Goal: Find specific page/section: Find specific page/section

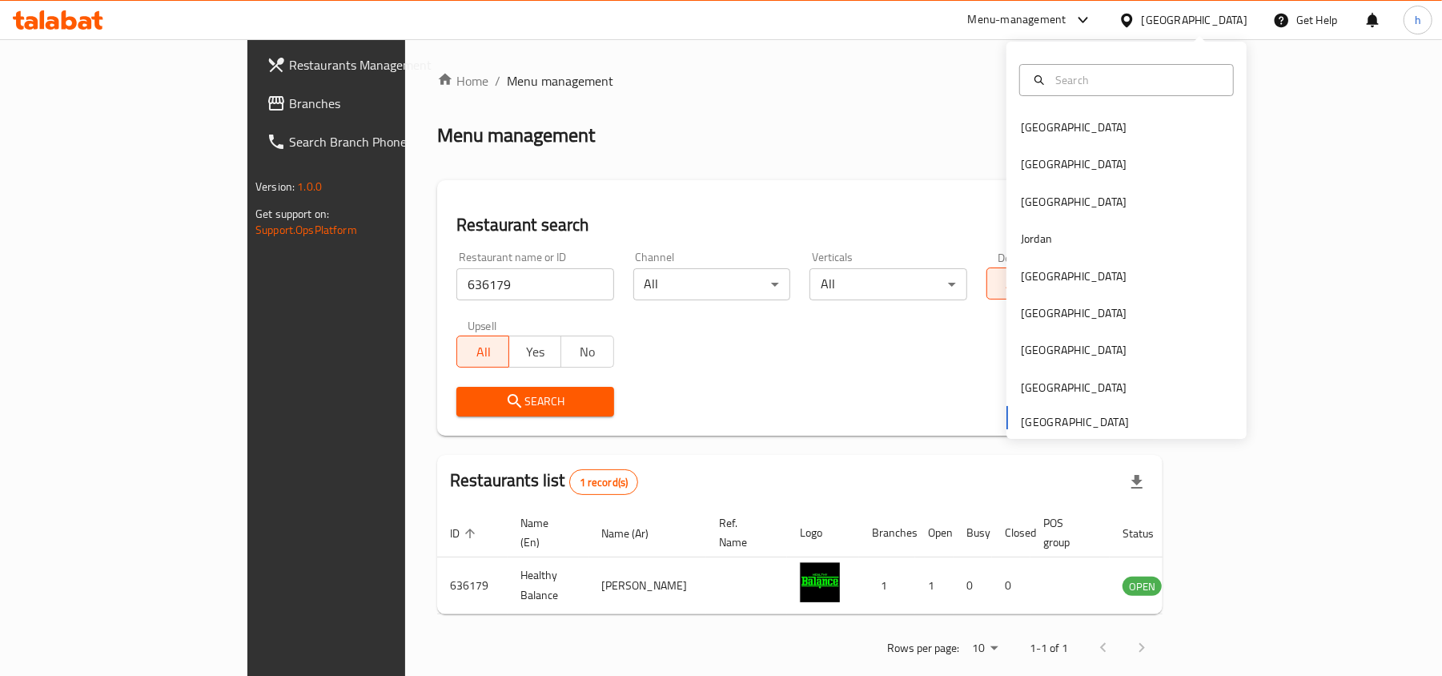
click at [289, 95] on span "Branches" at bounding box center [382, 103] width 187 height 19
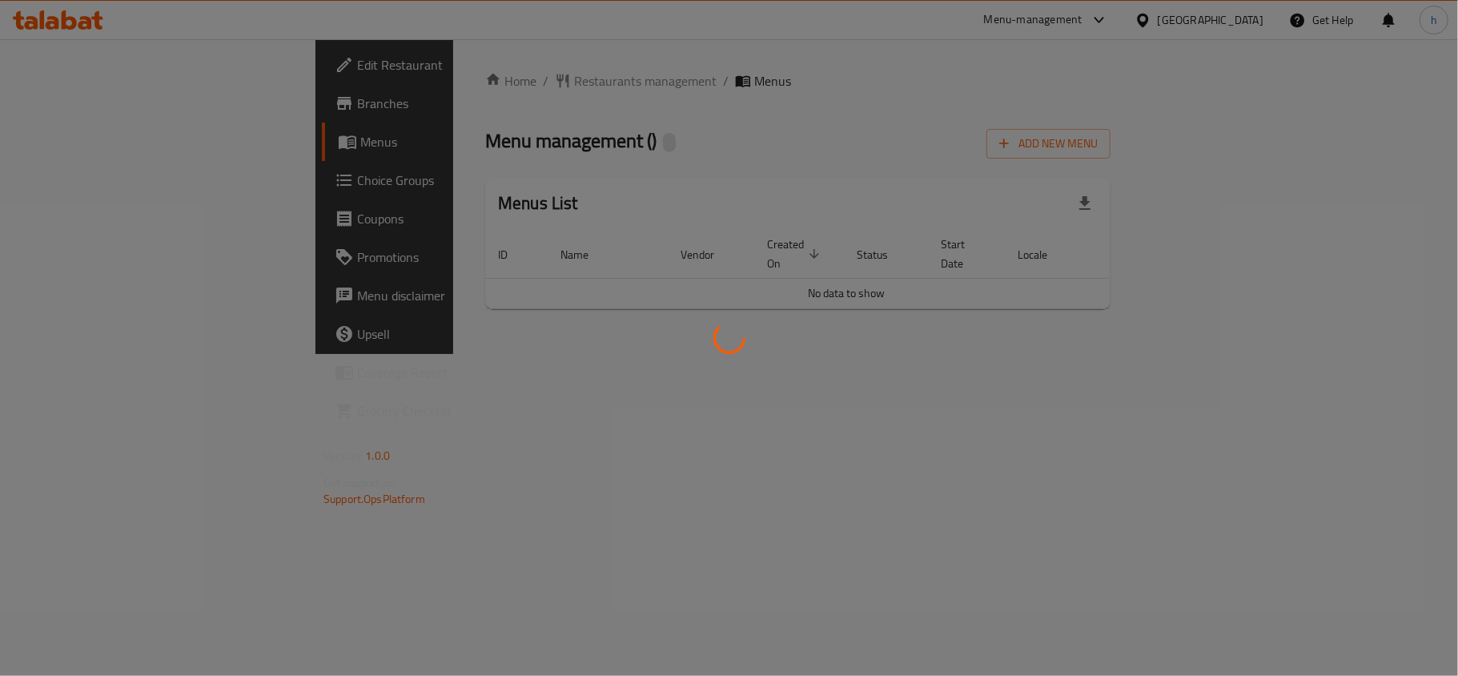
click at [456, 69] on div at bounding box center [729, 338] width 1458 height 676
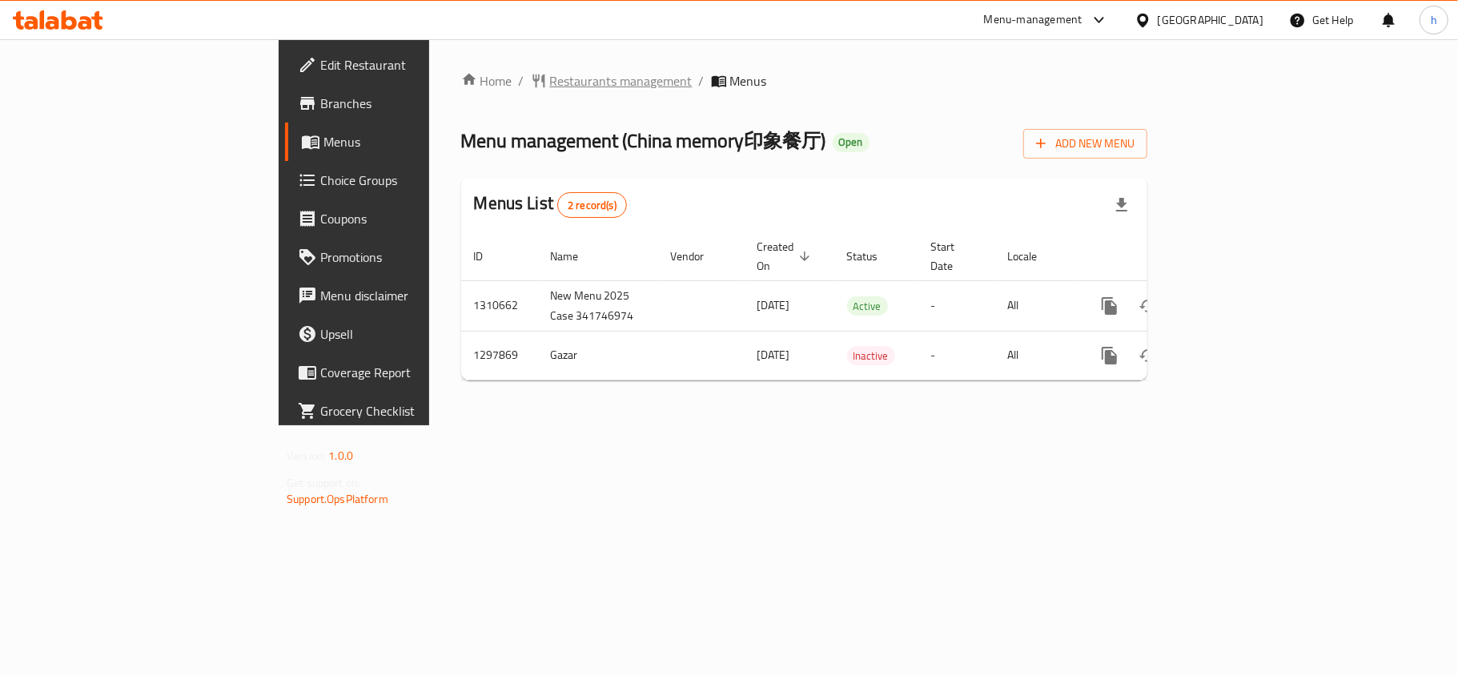
click at [550, 80] on span "Restaurants management" at bounding box center [621, 80] width 143 height 19
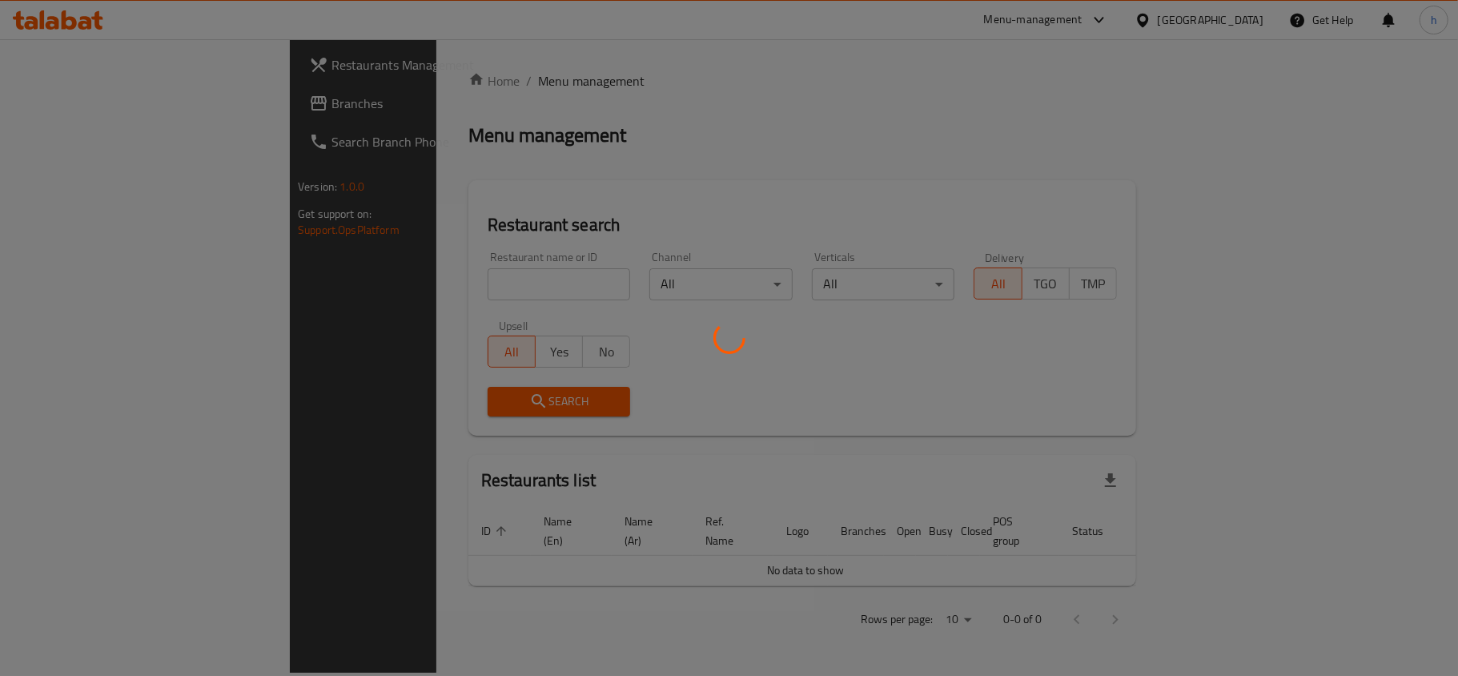
click at [413, 276] on div at bounding box center [729, 338] width 1458 height 676
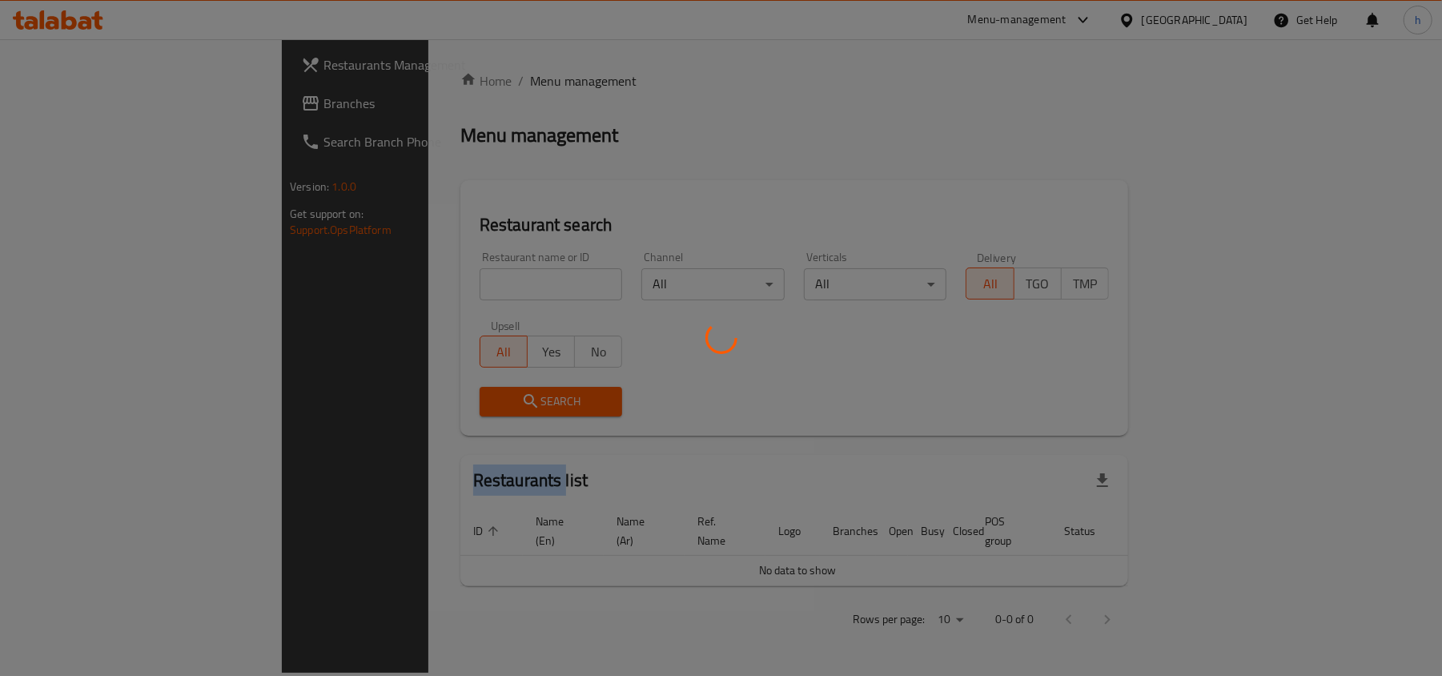
click at [413, 276] on div at bounding box center [721, 338] width 1442 height 676
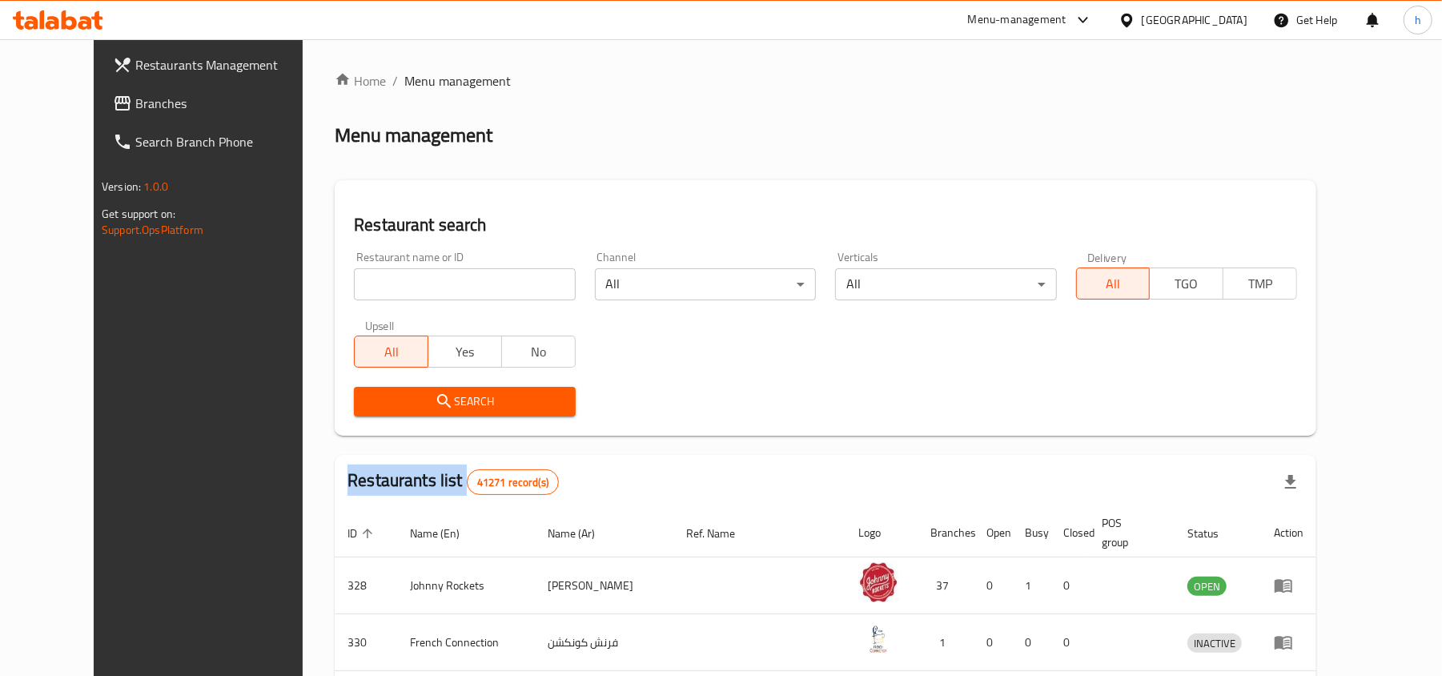
click at [413, 276] on div "Home / Menu management Menu management Restaurant search Restaurant name or ID …" at bounding box center [826, 593] width 982 height 1045
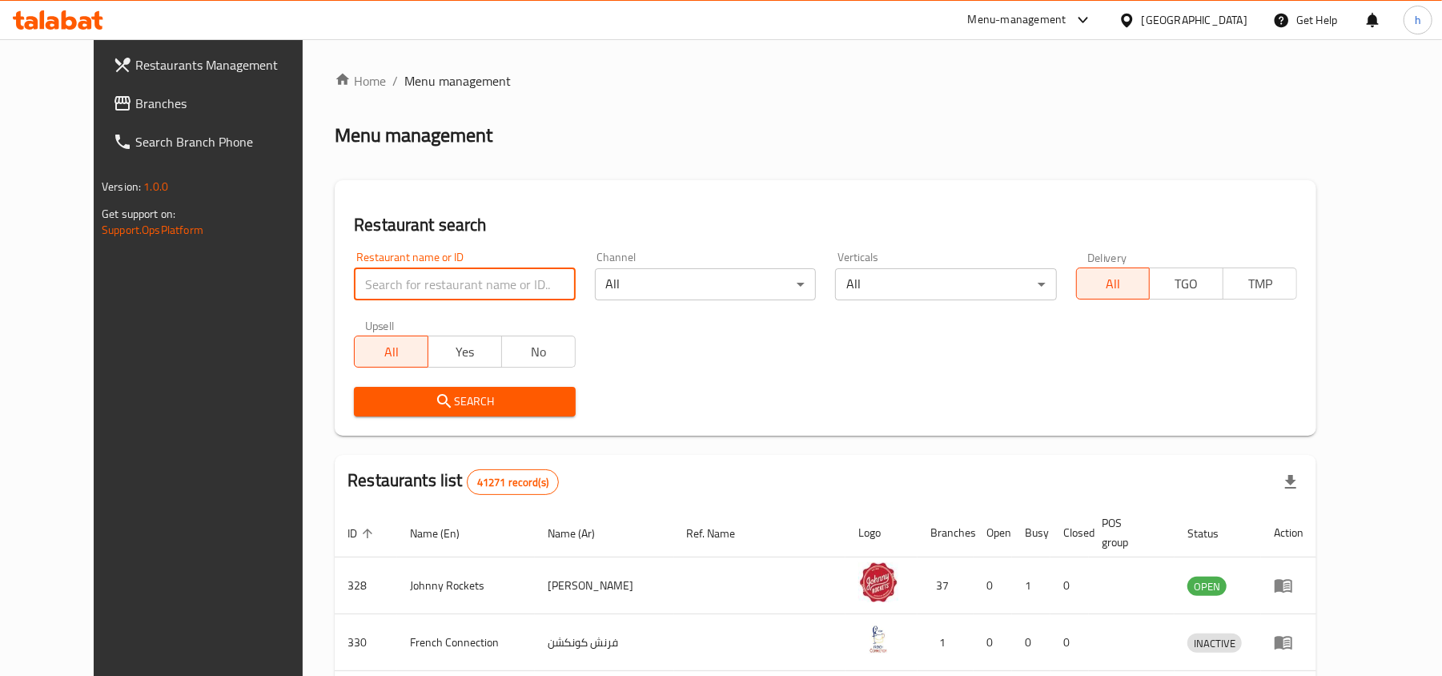
click at [413, 276] on input "search" at bounding box center [464, 284] width 221 height 32
paste input "700688"
type input "700688"
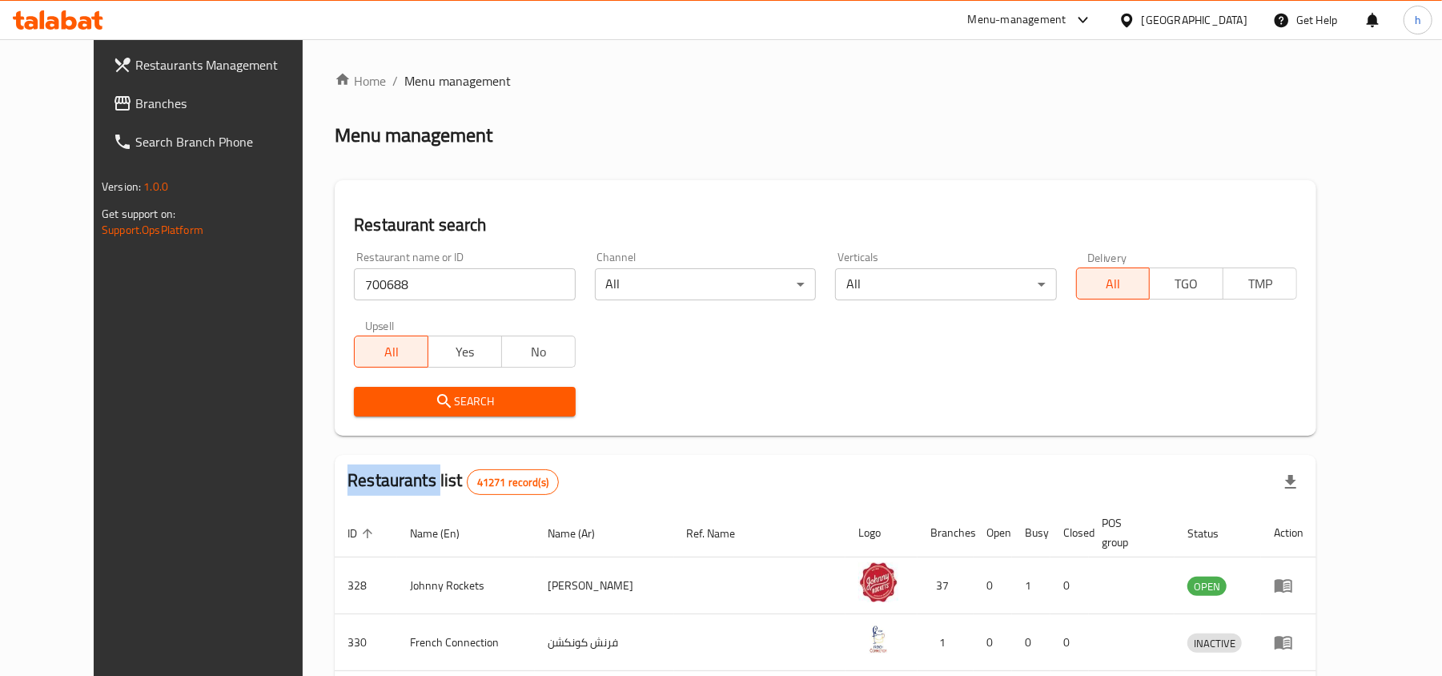
click at [439, 385] on div "Search" at bounding box center [464, 401] width 240 height 49
click at [458, 405] on span "Search" at bounding box center [464, 402] width 195 height 20
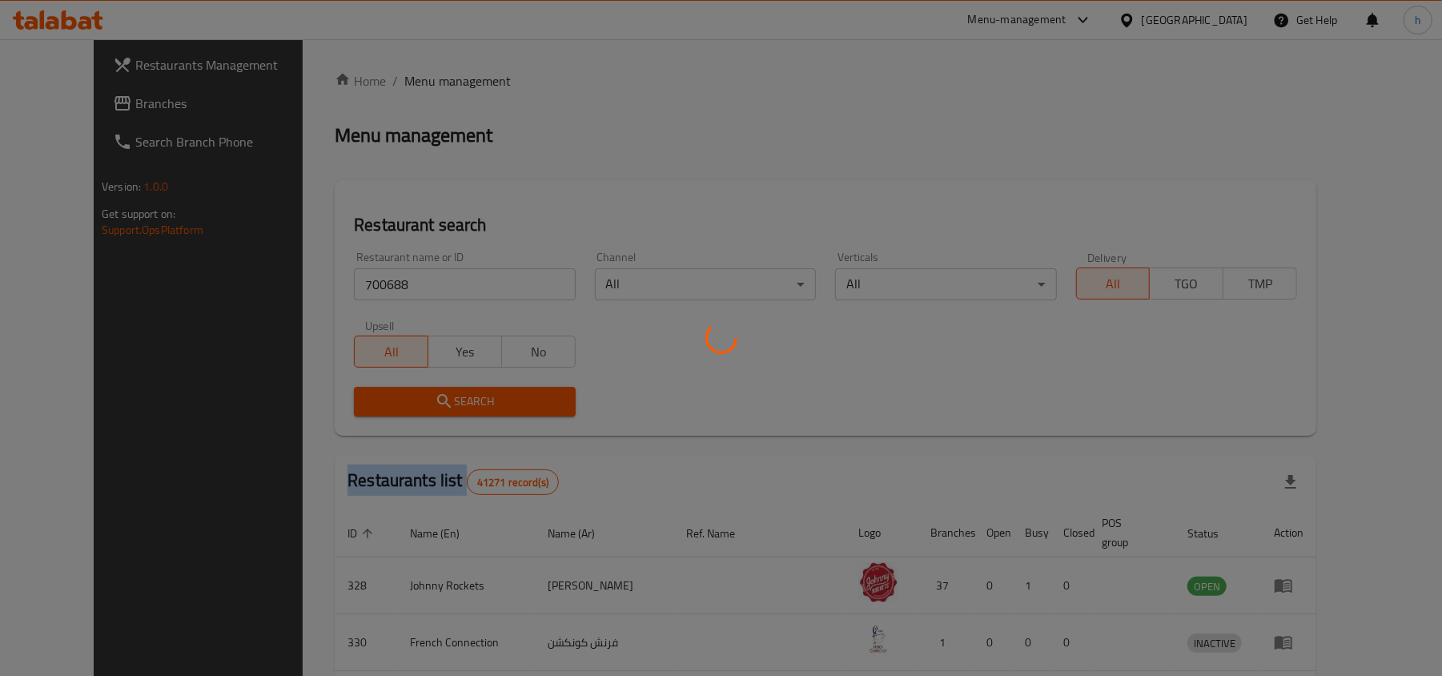
click at [458, 405] on div at bounding box center [721, 338] width 1442 height 676
